Goal: Task Accomplishment & Management: Use online tool/utility

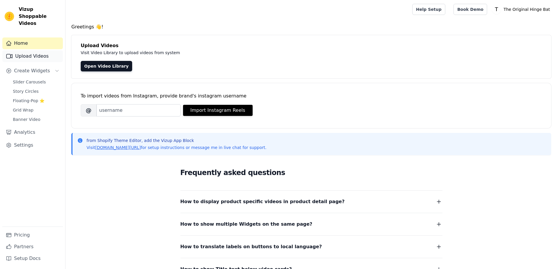
click at [38, 51] on link "Upload Videos" at bounding box center [32, 56] width 60 height 12
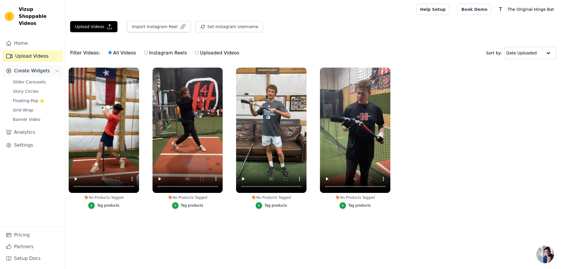
click at [31, 67] on span "Create Widgets" at bounding box center [32, 70] width 36 height 7
click at [29, 79] on span "Slider Carousels" at bounding box center [29, 82] width 33 height 6
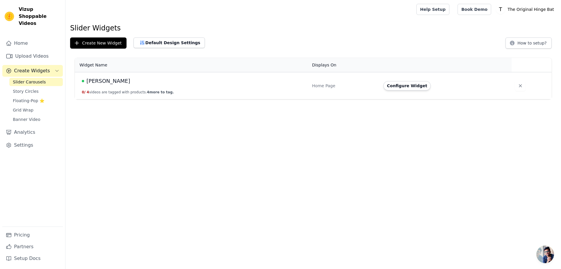
click at [224, 88] on td "[PERSON_NAME] 0 / 4 videos are tagged with products. 4 more to tag." at bounding box center [192, 85] width 234 height 27
click at [415, 88] on button "Configure Widget" at bounding box center [406, 85] width 47 height 9
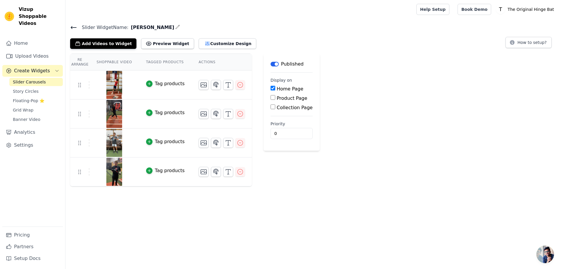
click at [202, 86] on div at bounding box center [222, 85] width 46 height 10
click at [212, 85] on icon "button" at bounding box center [215, 84] width 7 height 7
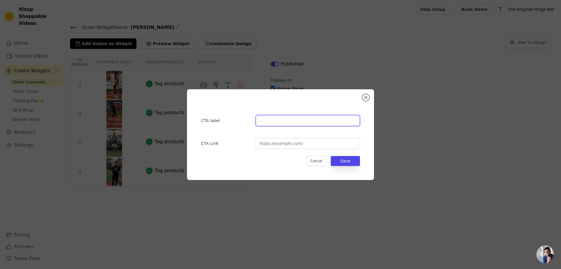
click at [282, 124] on input "text" at bounding box center [308, 120] width 104 height 11
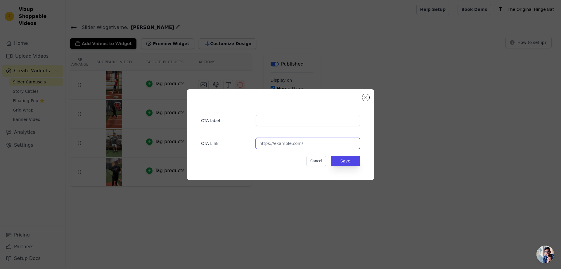
click at [282, 142] on input "url" at bounding box center [308, 143] width 104 height 11
click at [360, 97] on div "CTA label CTA Link Cancel Save" at bounding box center [280, 134] width 187 height 91
click at [363, 97] on button "Close modal" at bounding box center [365, 97] width 7 height 7
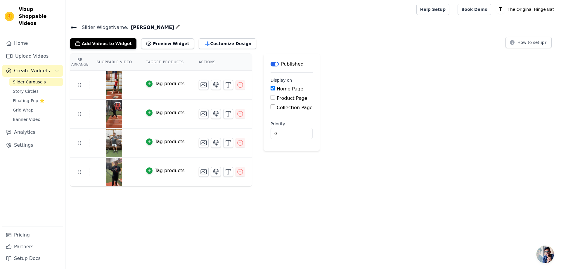
click at [278, 167] on div "Label Published Display on Home Page Product Page Collection Page Priority 0" at bounding box center [292, 119] width 56 height 133
click at [106, 134] on img at bounding box center [114, 143] width 16 height 28
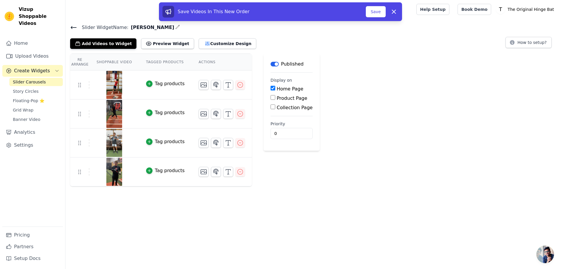
click at [335, 183] on div "Re Arrange Shoppable Video Tagged Products Actions Tag products Tag products Ta…" at bounding box center [313, 119] width 496 height 133
click at [391, 9] on icon at bounding box center [393, 11] width 7 height 7
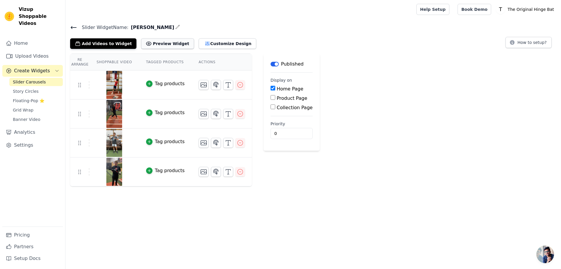
click at [155, 44] on button "Preview Widget" at bounding box center [167, 43] width 53 height 11
click at [214, 39] on button "Customize Design" at bounding box center [228, 43] width 58 height 11
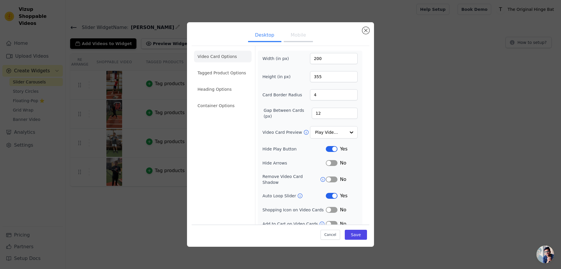
click at [291, 40] on button "Mobile" at bounding box center [298, 35] width 29 height 13
click at [336, 137] on input "Video Card Preview" at bounding box center [330, 133] width 30 height 12
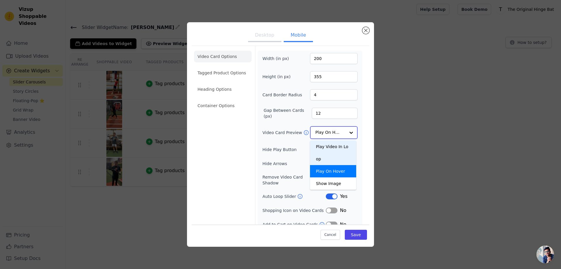
click at [333, 145] on div "Play Video In Loop" at bounding box center [333, 152] width 46 height 25
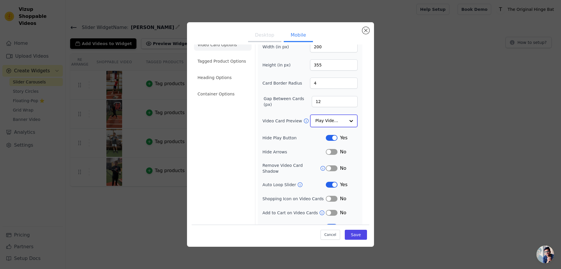
scroll to position [17, 0]
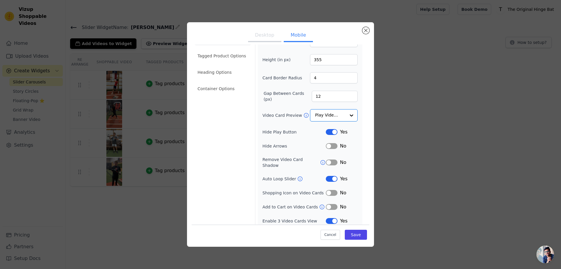
click at [328, 218] on button "Label" at bounding box center [332, 221] width 12 height 6
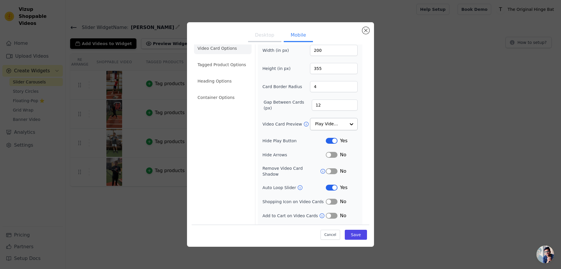
scroll to position [16, 0]
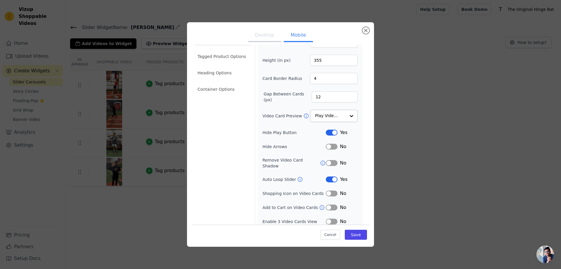
click at [326, 218] on button "Label" at bounding box center [332, 221] width 12 height 6
click at [330, 218] on button "Label" at bounding box center [332, 221] width 12 height 6
click at [246, 37] on ul "Desktop Mobile" at bounding box center [281, 36] width 178 height 18
click at [257, 37] on button "Desktop" at bounding box center [264, 35] width 33 height 13
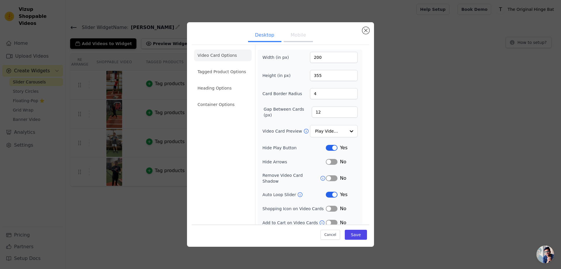
scroll to position [0, 0]
click at [330, 136] on input "Video Card Preview" at bounding box center [330, 133] width 30 height 12
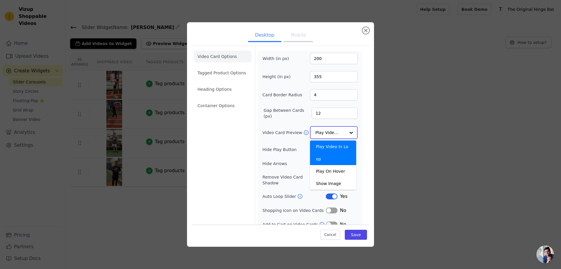
click at [328, 142] on div "Play Video In Loop" at bounding box center [333, 152] width 46 height 25
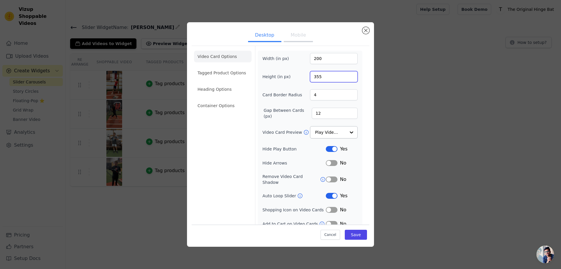
click at [321, 71] on input "355" at bounding box center [334, 76] width 48 height 11
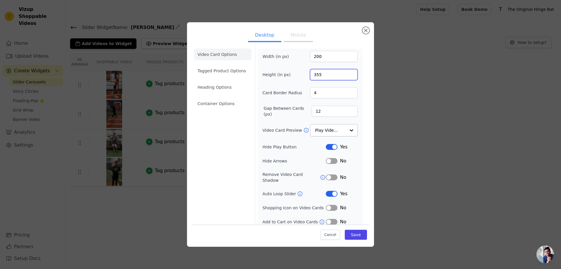
scroll to position [2, 0]
click at [217, 71] on li "Tagged Product Options" at bounding box center [223, 71] width 58 height 12
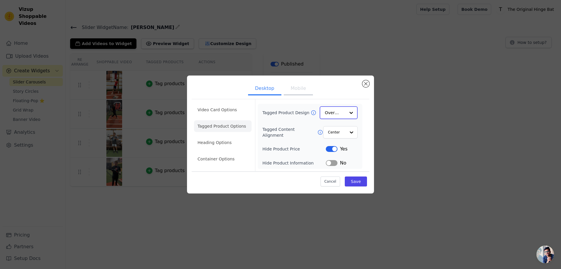
click at [342, 114] on input "Tagged Product Design" at bounding box center [335, 113] width 20 height 12
click at [342, 135] on input "Tagged Content Alignment" at bounding box center [337, 132] width 18 height 12
click at [342, 136] on input "Tagged Content Alignment" at bounding box center [337, 132] width 18 height 12
click at [335, 138] on div "Tagged Product Design Overlay Tagged Content Alignment Center Hide Product Pric…" at bounding box center [309, 136] width 95 height 60
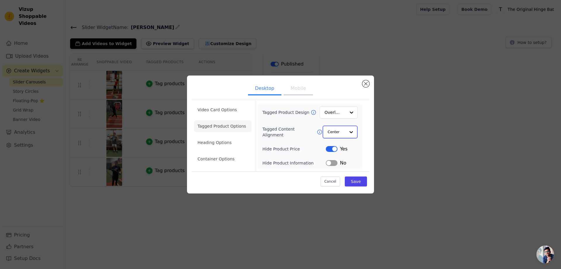
click at [335, 135] on input "Tagged Content Alignment" at bounding box center [337, 132] width 18 height 12
click at [338, 129] on input "Tagged Content Alignment" at bounding box center [337, 132] width 18 height 12
click at [226, 146] on li "Heading Options" at bounding box center [223, 143] width 58 height 12
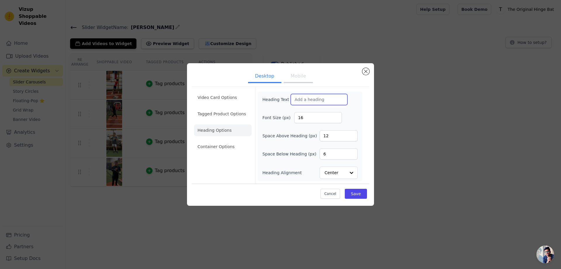
click at [300, 102] on input "Heading Text" at bounding box center [319, 99] width 57 height 11
click at [347, 106] on div "Heading Text Font Size (px) 16 Space Above Heading (px) 12 Space Below Heading …" at bounding box center [309, 136] width 95 height 85
click at [336, 139] on input "12" at bounding box center [339, 135] width 38 height 11
click at [340, 127] on div "Heading Text Font Size (px) 16 Space Above Heading (px) 12 Space Below Heading …" at bounding box center [309, 136] width 95 height 85
click at [214, 148] on li "Container Options" at bounding box center [223, 147] width 58 height 12
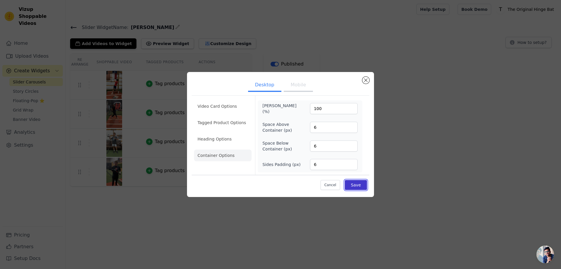
click at [350, 183] on button "Save" at bounding box center [356, 185] width 22 height 10
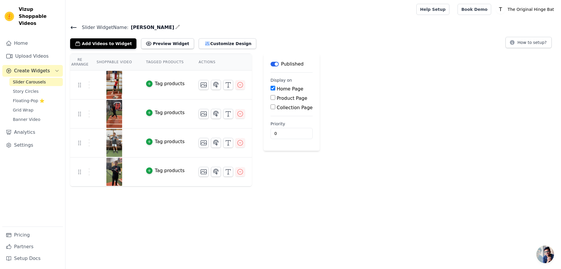
click at [203, 37] on div "Add Videos to Widget Preview Widget Customize Design" at bounding box center [165, 42] width 191 height 13
click at [203, 41] on button "Customize Design" at bounding box center [228, 43] width 58 height 11
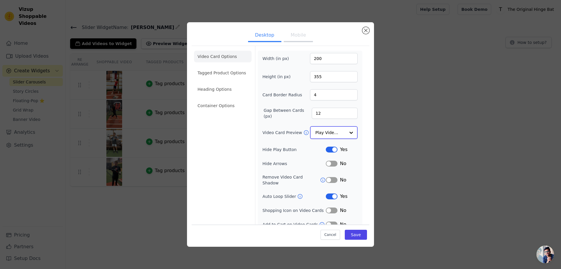
click at [345, 127] on div at bounding box center [351, 133] width 12 height 12
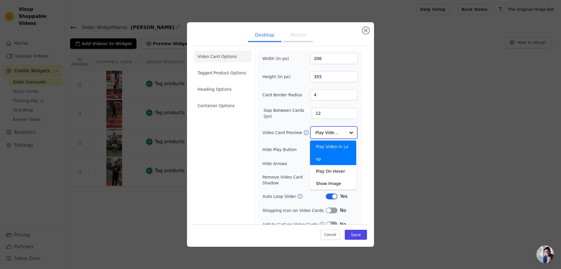
click at [345, 127] on div at bounding box center [351, 133] width 12 height 12
click at [356, 116] on div "Width (in px) 200 Height (in px) 355 Card Border Radius 4 Gap Between Cards (px…" at bounding box center [310, 140] width 105 height 179
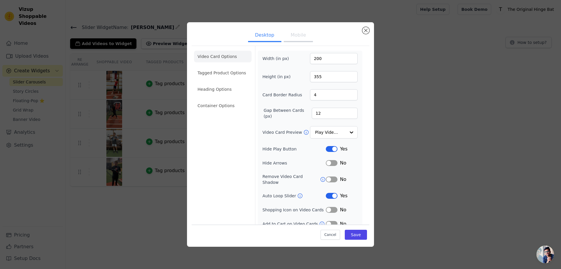
click at [328, 193] on button "Label" at bounding box center [332, 196] width 12 height 6
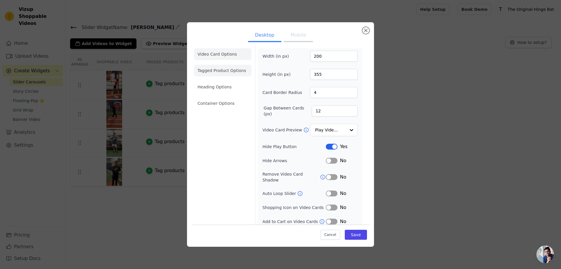
click at [217, 70] on li "Tagged Product Options" at bounding box center [223, 71] width 58 height 12
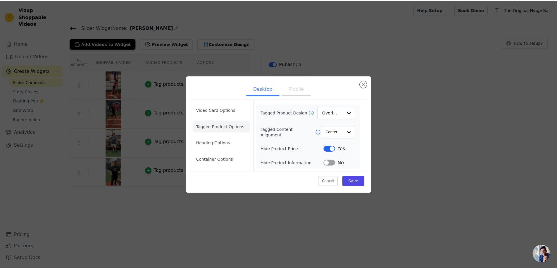
scroll to position [0, 0]
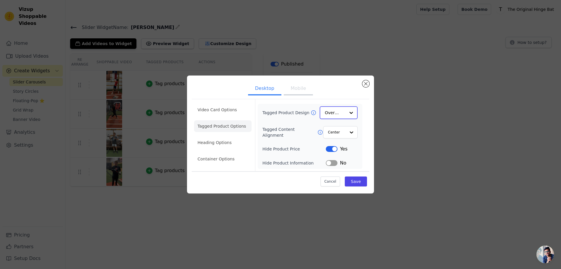
click at [329, 116] on input "Tagged Product Design" at bounding box center [335, 113] width 20 height 12
click at [328, 90] on ul "Desktop Mobile" at bounding box center [281, 89] width 178 height 18
click at [218, 146] on li "Heading Options" at bounding box center [223, 143] width 58 height 12
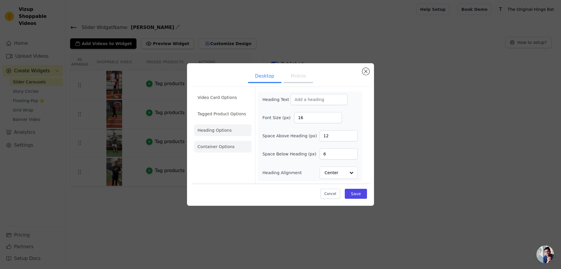
click at [226, 141] on li "Container Options" at bounding box center [223, 147] width 58 height 12
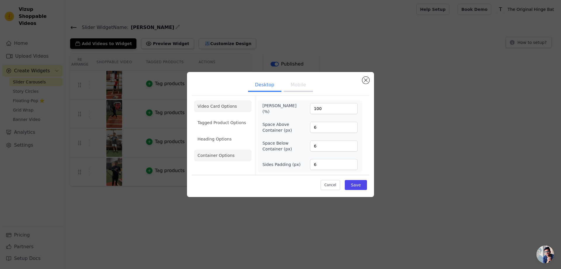
click at [221, 108] on li "Video Card Options" at bounding box center [223, 106] width 58 height 12
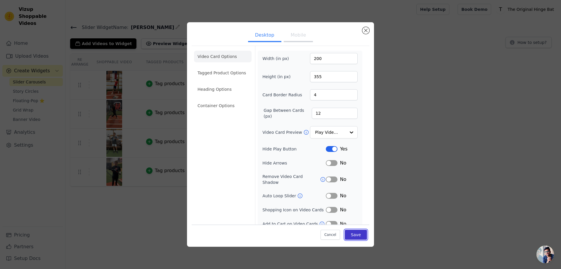
click at [354, 231] on button "Save" at bounding box center [356, 234] width 22 height 10
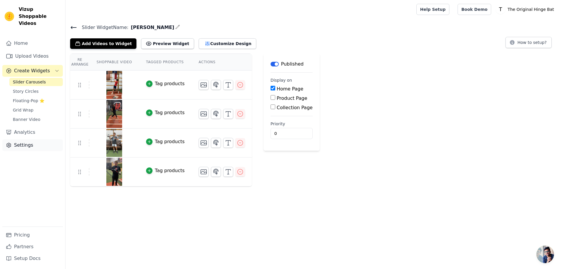
click at [20, 139] on link "Settings" at bounding box center [32, 145] width 60 height 12
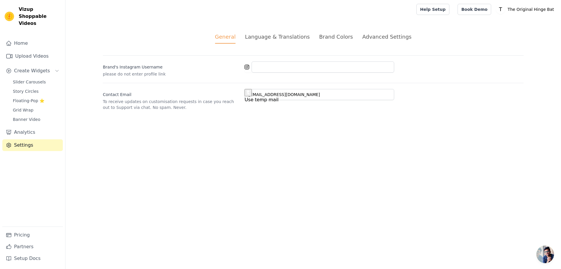
click at [371, 39] on div "Advanced Settings" at bounding box center [386, 37] width 49 height 8
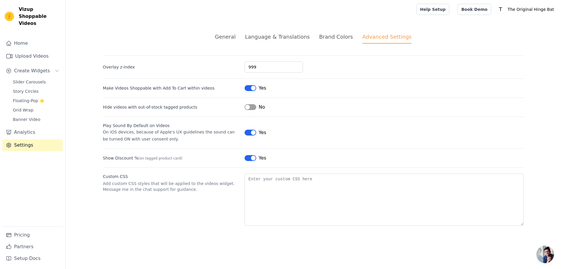
click at [250, 131] on button "Label" at bounding box center [251, 132] width 12 height 6
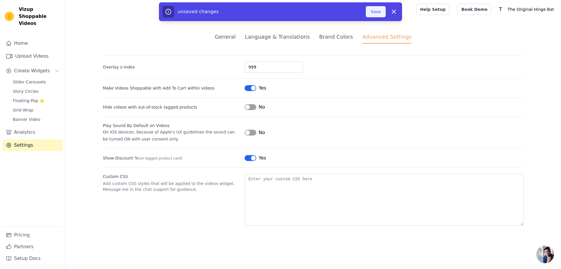
click at [380, 11] on button "Save" at bounding box center [376, 11] width 20 height 11
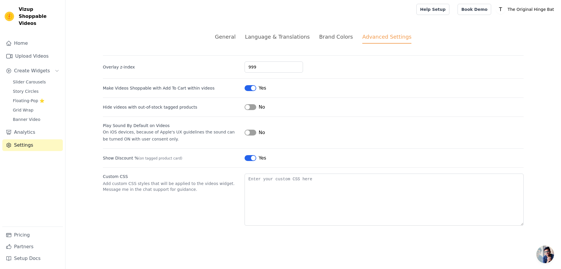
click at [246, 155] on div "Yes" at bounding box center [256, 157] width 22 height 7
click at [251, 156] on button "Label" at bounding box center [251, 158] width 12 height 6
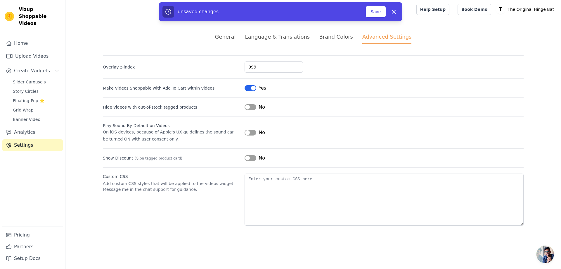
click at [248, 89] on button "Label" at bounding box center [251, 88] width 12 height 6
click at [373, 15] on button "Save" at bounding box center [376, 11] width 20 height 11
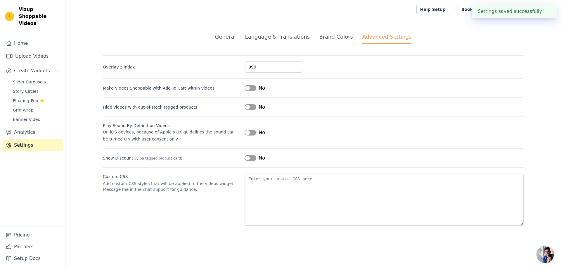
click at [338, 42] on li "Brand Colors" at bounding box center [336, 38] width 34 height 11
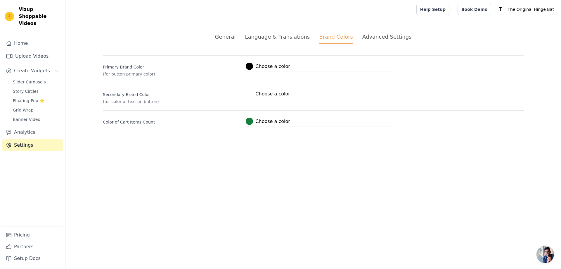
click at [311, 38] on ul "General Language & Translations Brand Colors Advanced Settings" at bounding box center [313, 38] width 421 height 11
click at [303, 40] on div "Language & Translations" at bounding box center [277, 37] width 65 height 8
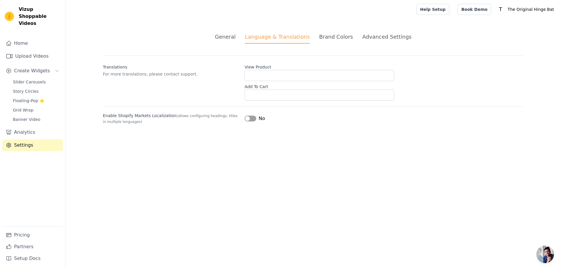
click at [236, 36] on div "General" at bounding box center [225, 37] width 21 height 8
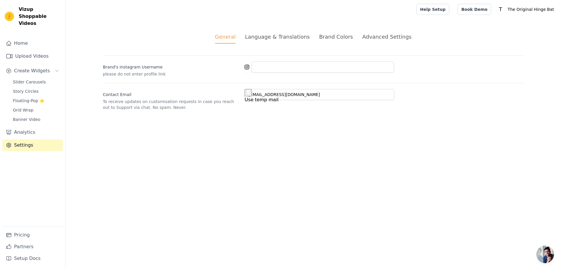
click at [262, 39] on div "Language & Translations" at bounding box center [277, 37] width 65 height 8
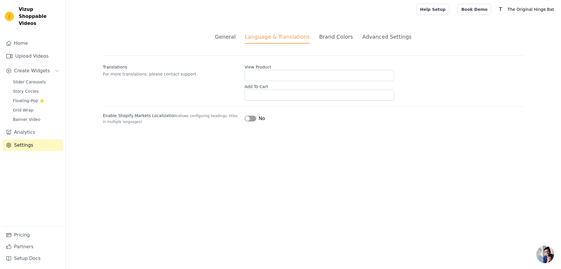
click at [236, 39] on div "General" at bounding box center [225, 37] width 21 height 8
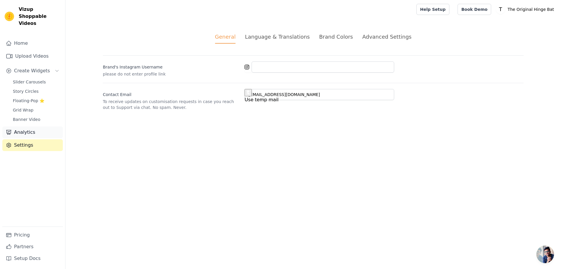
click at [30, 130] on link "Analytics" at bounding box center [32, 132] width 60 height 12
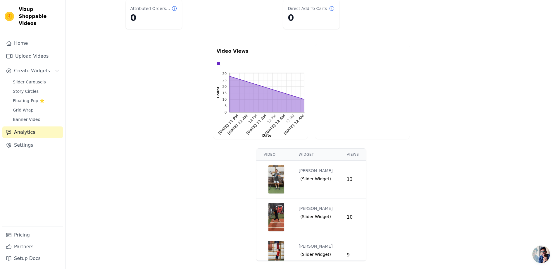
scroll to position [51, 0]
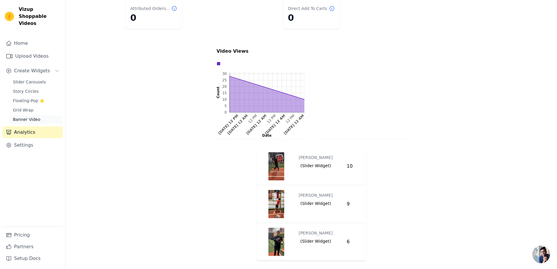
click at [23, 116] on span "Banner Video" at bounding box center [26, 119] width 27 height 6
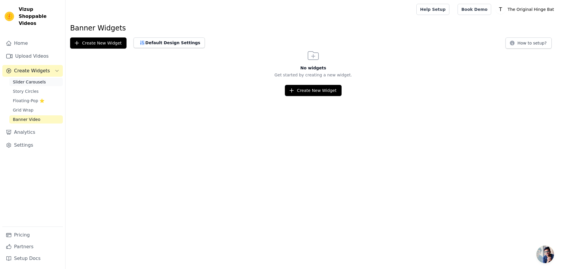
click at [31, 78] on link "Slider Carousels" at bounding box center [35, 82] width 53 height 8
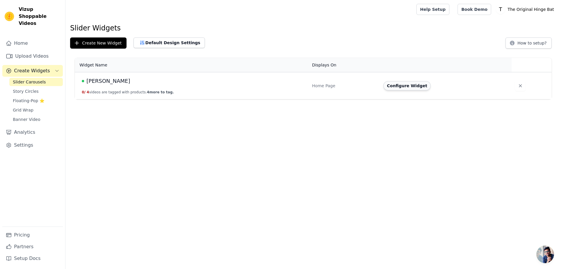
click at [397, 87] on button "Configure Widget" at bounding box center [406, 85] width 47 height 9
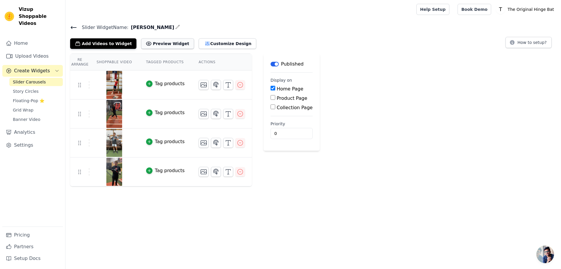
click at [155, 46] on button "Preview Widget" at bounding box center [167, 43] width 53 height 11
click at [199, 44] on button "Customize Design" at bounding box center [228, 43] width 58 height 11
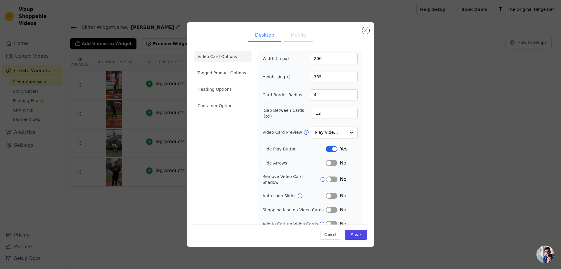
click at [326, 153] on div "Width (in px) 200 Height (in px) 355 Card Border Radius 4 Gap Between Cards (px…" at bounding box center [309, 140] width 95 height 174
click at [326, 151] on div "Yes" at bounding box center [342, 148] width 32 height 7
click at [327, 150] on button "Label" at bounding box center [332, 149] width 12 height 6
click at [328, 128] on input "Video Card Preview" at bounding box center [330, 133] width 30 height 12
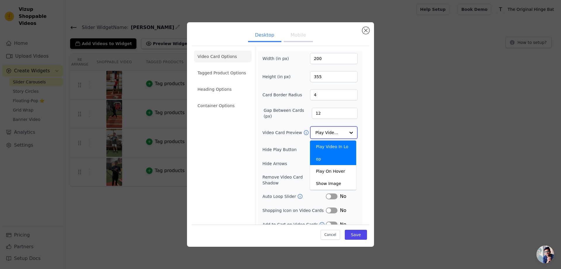
click at [328, 128] on input "Video Card Preview" at bounding box center [330, 133] width 30 height 12
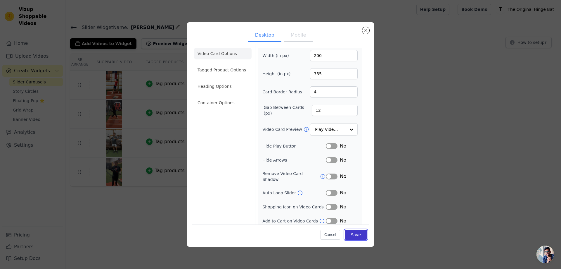
click at [345, 237] on button "Save" at bounding box center [356, 234] width 22 height 10
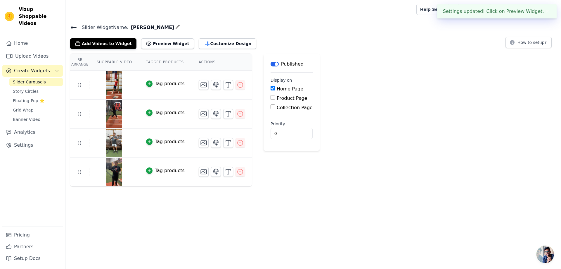
click at [168, 35] on div "Slider Widget Name: wert Add Videos to Widget Preview Widget Customize Design H…" at bounding box center [313, 35] width 496 height 25
click at [165, 41] on button "Preview Widget" at bounding box center [167, 43] width 53 height 11
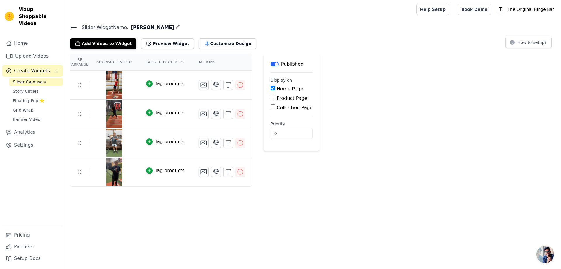
click at [553, 256] on span "Open chat" at bounding box center [545, 254] width 18 height 18
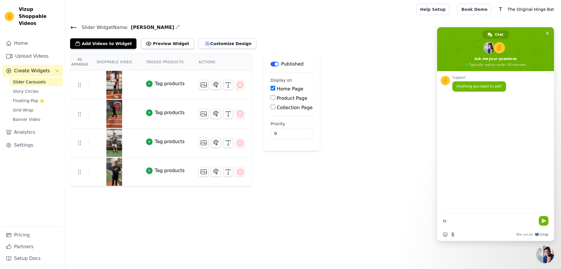
type textarea "hi"
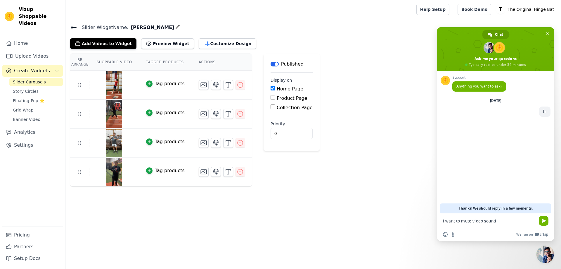
type textarea "i want to mute video sound"
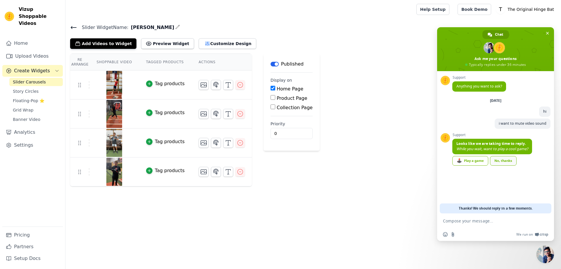
click at [504, 161] on div "No, thanks" at bounding box center [503, 161] width 27 height 10
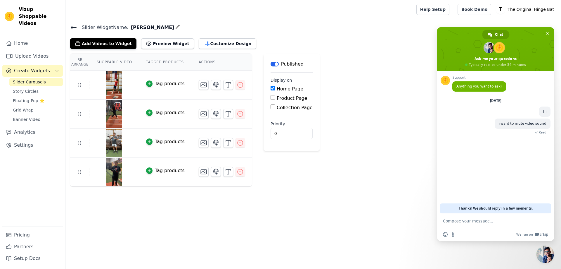
click at [480, 211] on span "Thanks! We should reply in a few moments." at bounding box center [496, 208] width 74 height 10
click at [483, 208] on span "Thanks! We should reply in a few moments." at bounding box center [496, 208] width 74 height 10
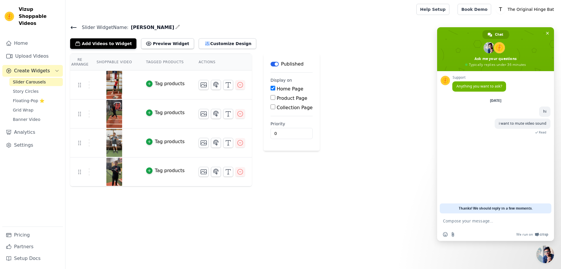
click at [461, 220] on textarea "Compose your message..." at bounding box center [489, 220] width 92 height 5
type textarea "?"
